Goal: Transaction & Acquisition: Purchase product/service

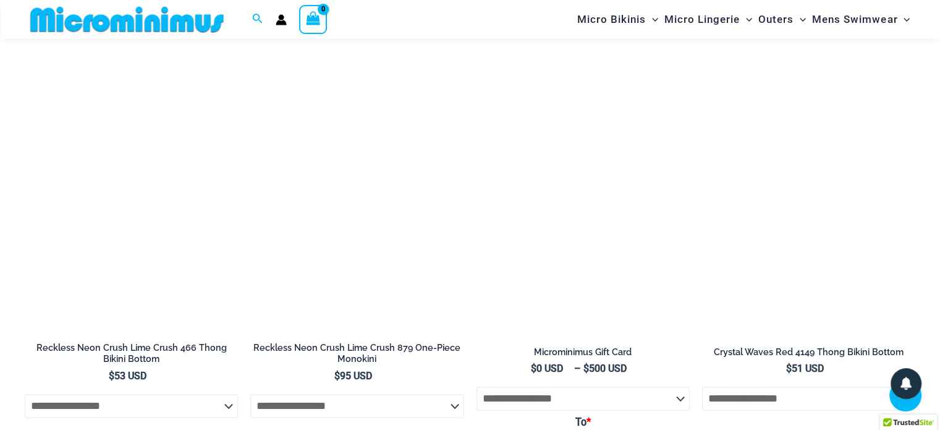
scroll to position [1905, 0]
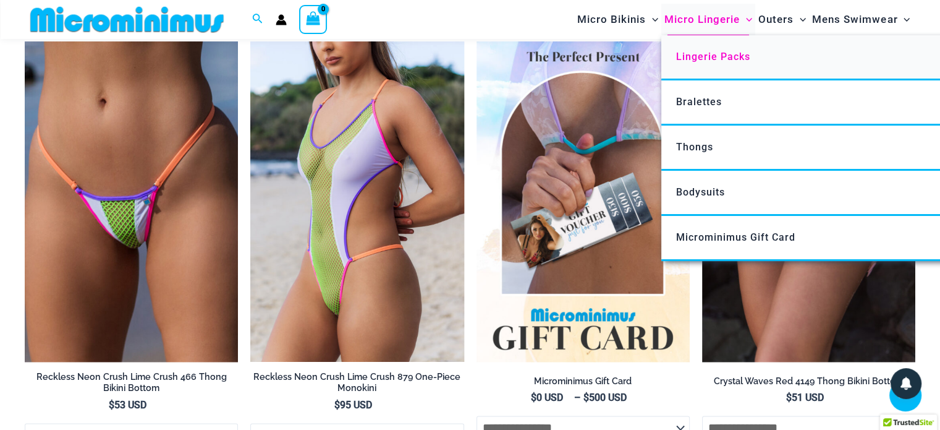
click at [693, 56] on span "Lingerie Packs" at bounding box center [713, 57] width 74 height 12
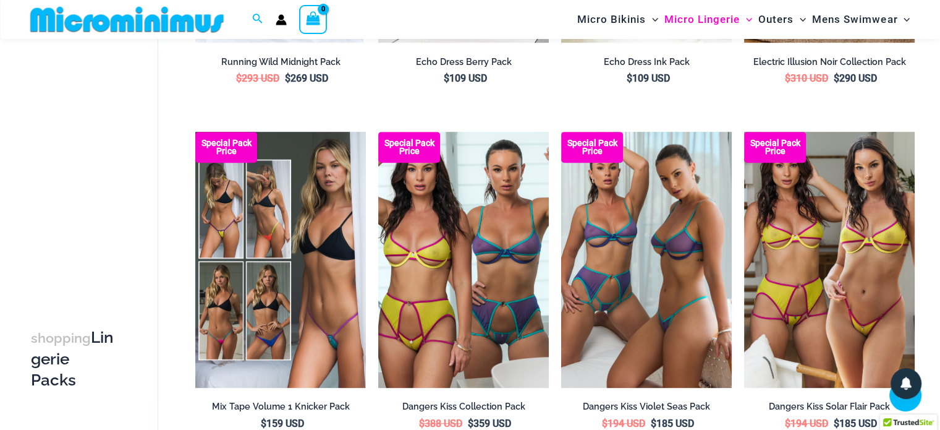
scroll to position [732, 0]
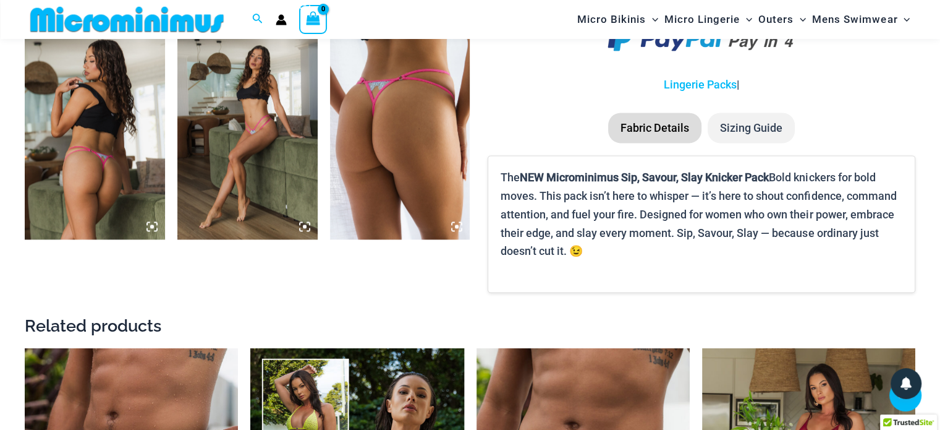
scroll to position [1658, 0]
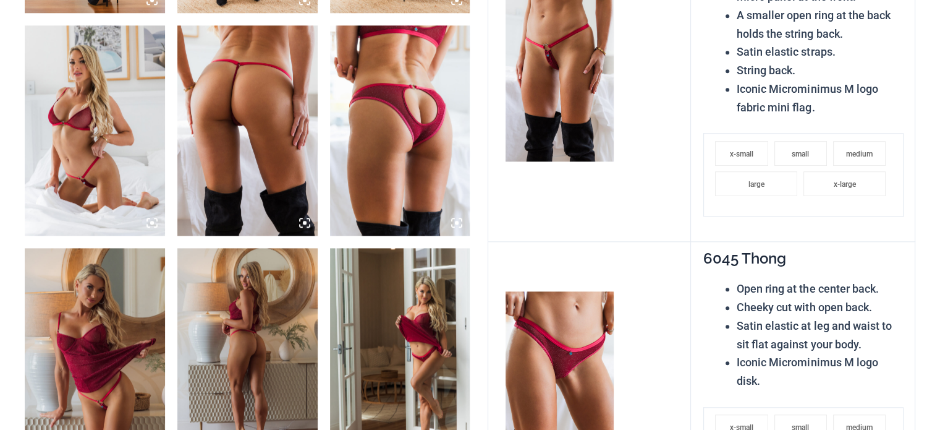
scroll to position [1236, 0]
